Goal: Information Seeking & Learning: Compare options

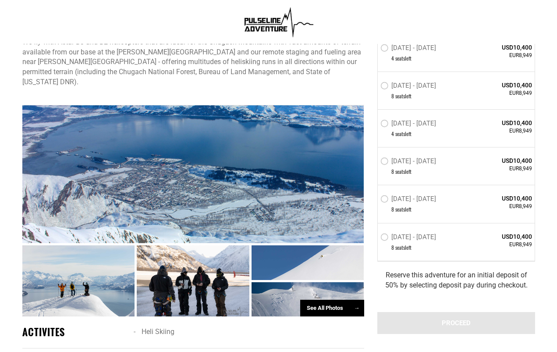
scroll to position [408, 0]
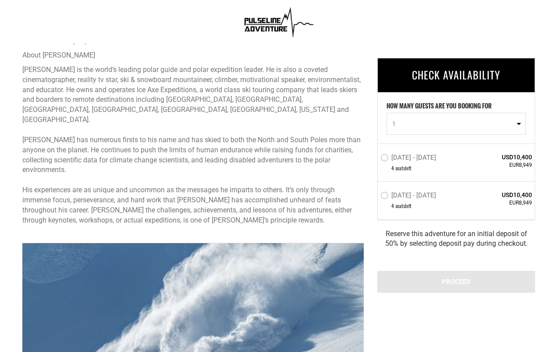
scroll to position [375, 0]
